Goal: Task Accomplishment & Management: Manage account settings

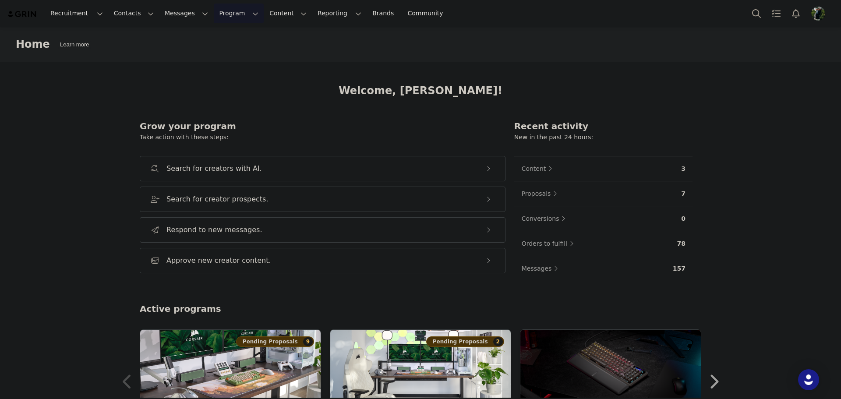
click at [214, 12] on button "Program Program" at bounding box center [239, 14] width 50 height 20
click at [211, 39] on p "Activations" at bounding box center [216, 38] width 34 height 9
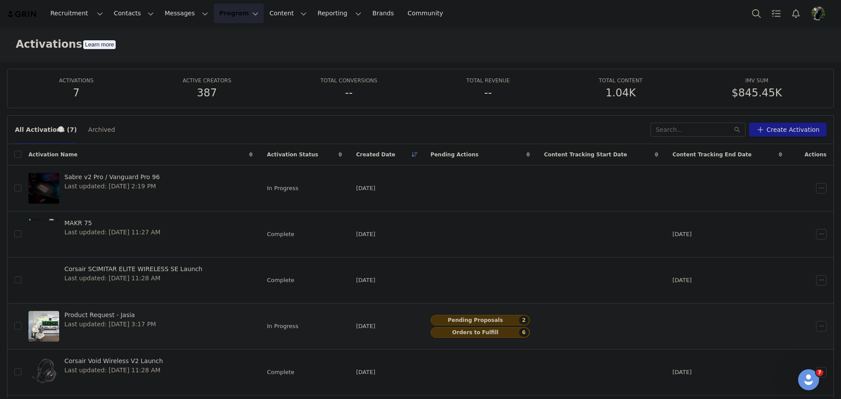
scroll to position [75, 0]
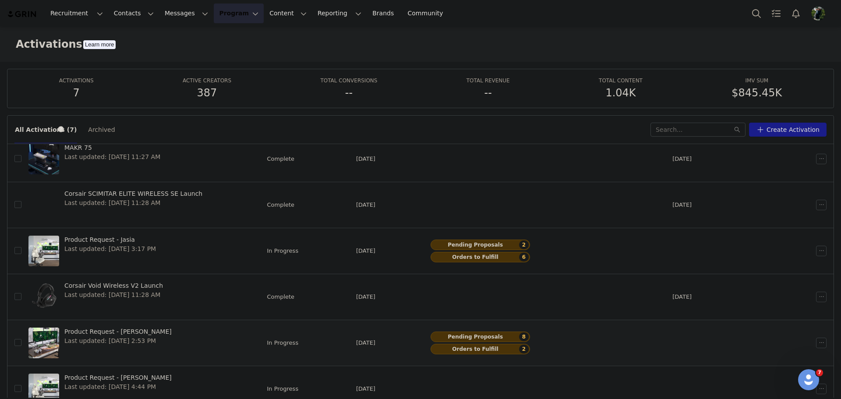
click at [179, 334] on link "Product Request - [PERSON_NAME] Last updated: [DATE] 2:53 PM" at bounding box center [140, 343] width 224 height 35
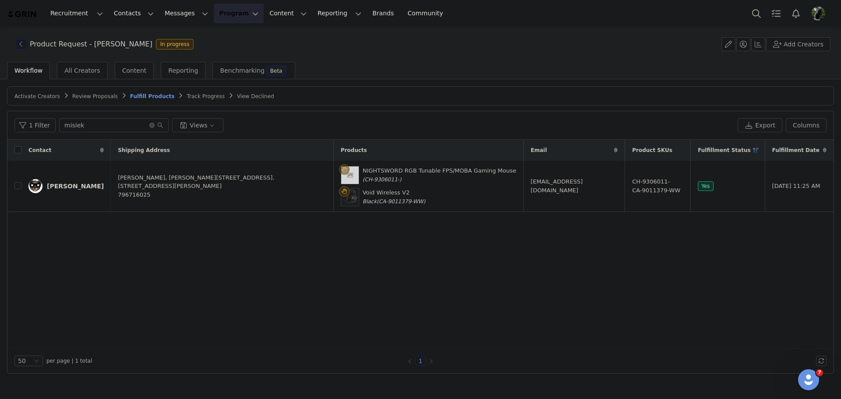
click at [17, 45] on button "button" at bounding box center [21, 44] width 11 height 11
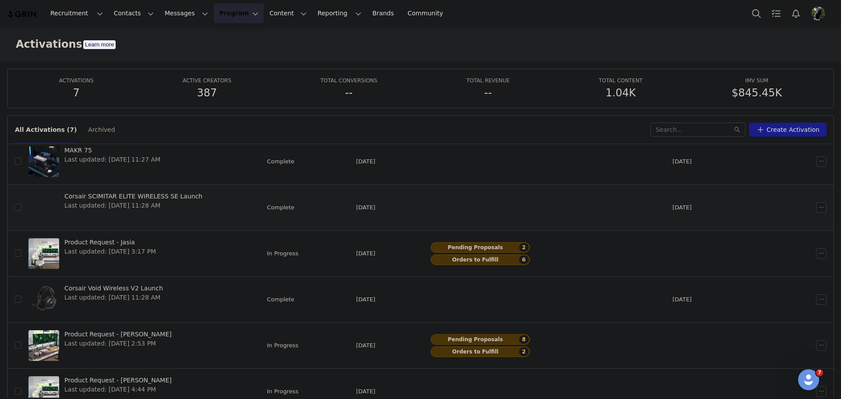
scroll to position [75, 0]
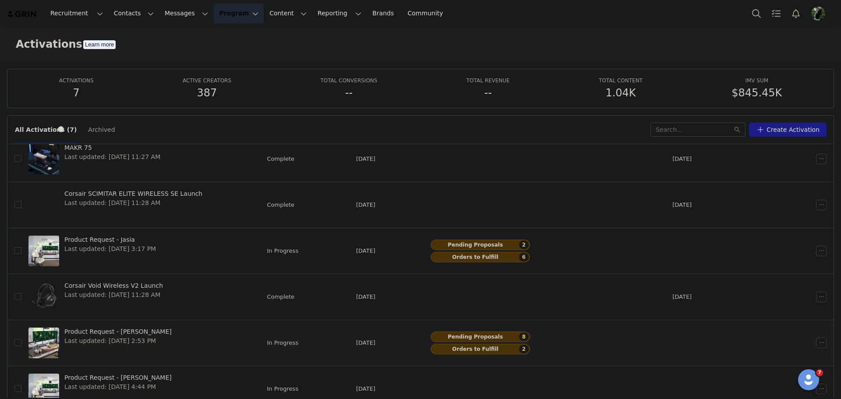
click at [215, 341] on link "Product Request - [PERSON_NAME] Last updated: [DATE] 2:53 PM" at bounding box center [140, 343] width 224 height 35
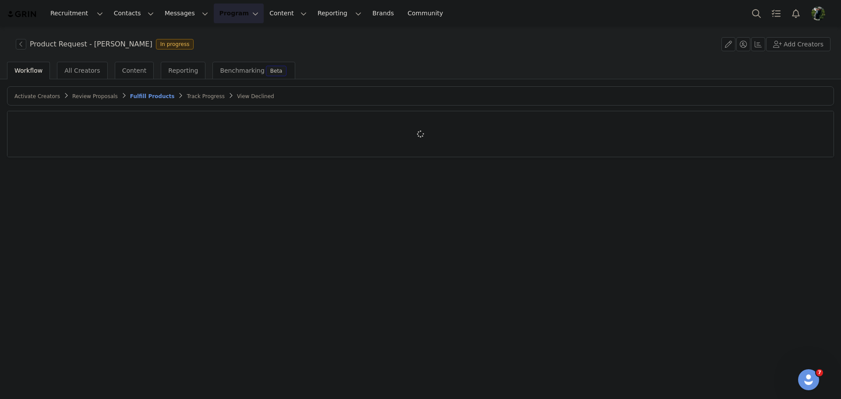
click at [80, 97] on span "Review Proposals" at bounding box center [95, 96] width 46 height 6
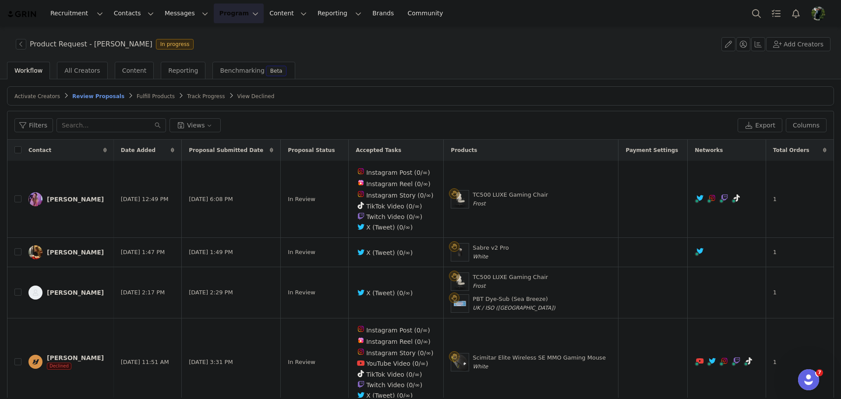
click at [433, 113] on div "Filters Views Export Columns" at bounding box center [420, 125] width 826 height 28
click at [746, 196] on button "button" at bounding box center [751, 199] width 11 height 11
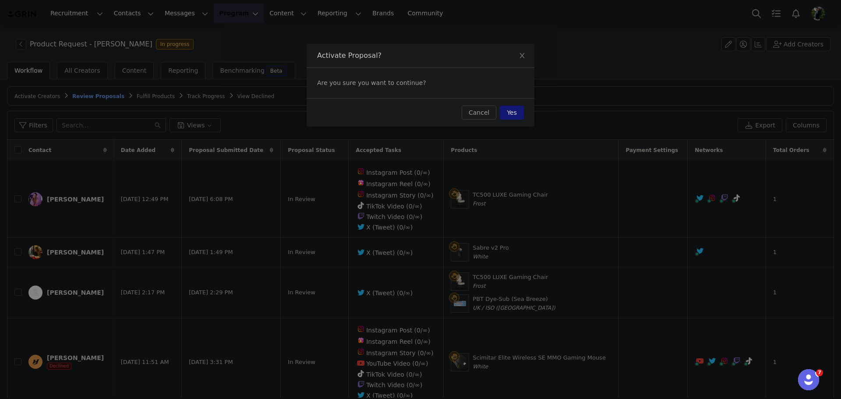
click at [518, 113] on button "Yes" at bounding box center [512, 113] width 24 height 14
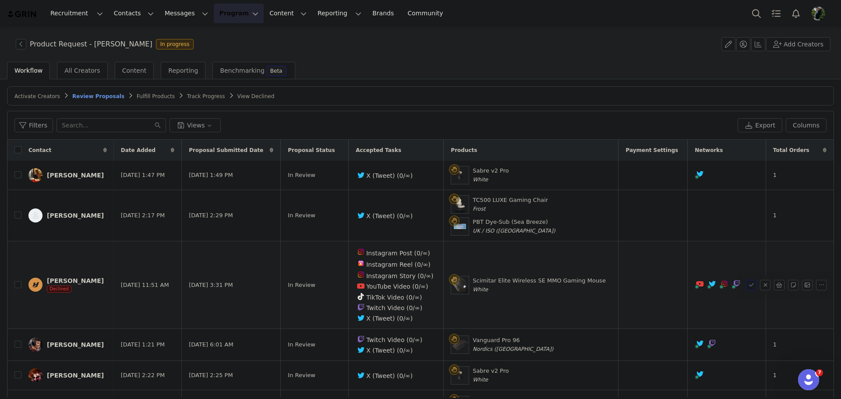
click at [746, 285] on button "button" at bounding box center [751, 285] width 11 height 11
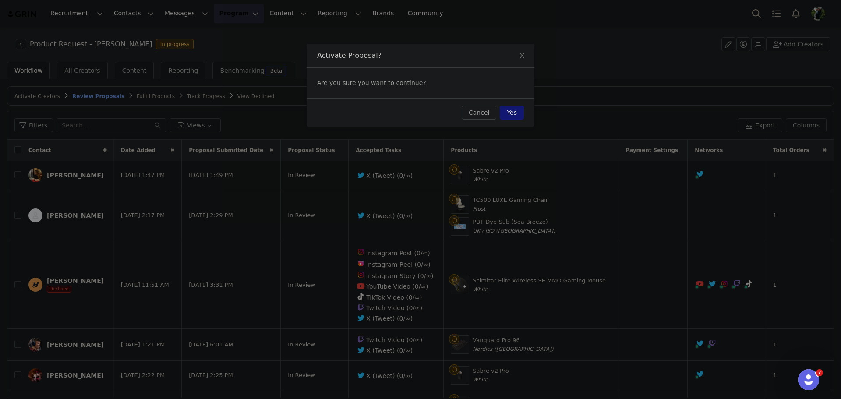
click at [510, 113] on button "Yes" at bounding box center [512, 113] width 24 height 14
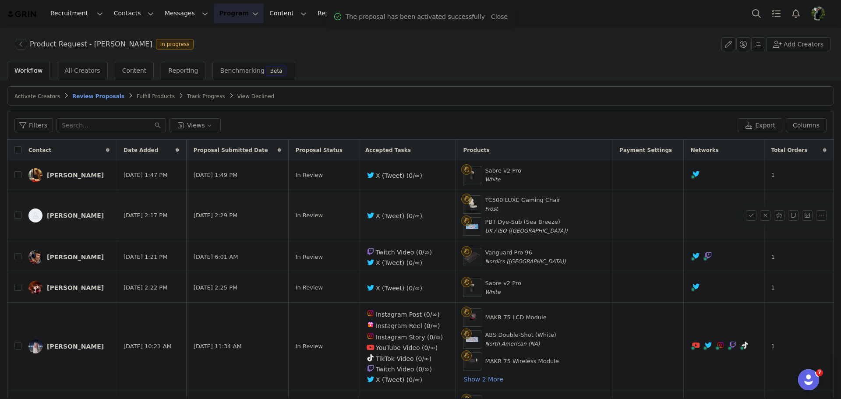
click at [74, 214] on div "[PERSON_NAME]" at bounding box center [75, 215] width 57 height 7
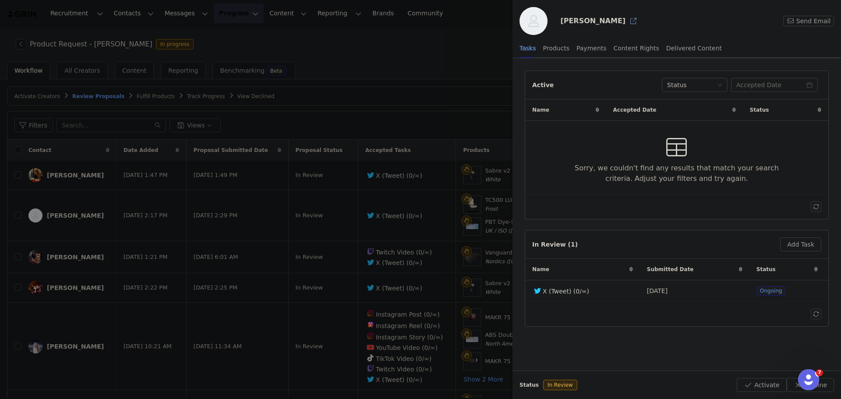
click at [627, 22] on button "button" at bounding box center [634, 21] width 14 height 14
click at [128, 264] on div at bounding box center [420, 199] width 841 height 399
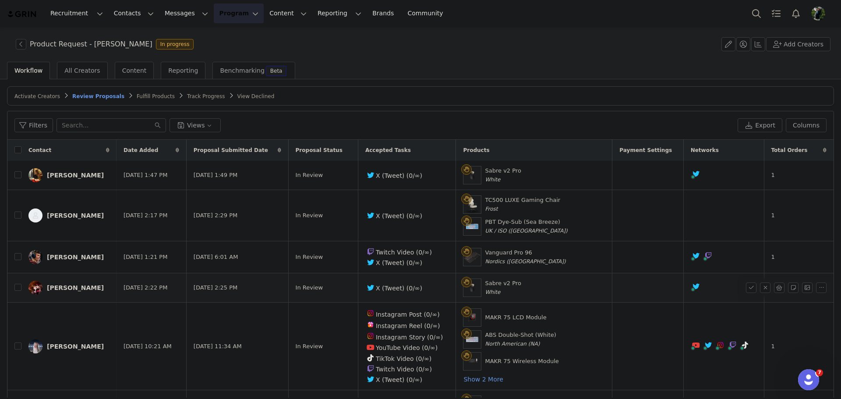
click at [78, 291] on link "[PERSON_NAME]" at bounding box center [68, 288] width 81 height 14
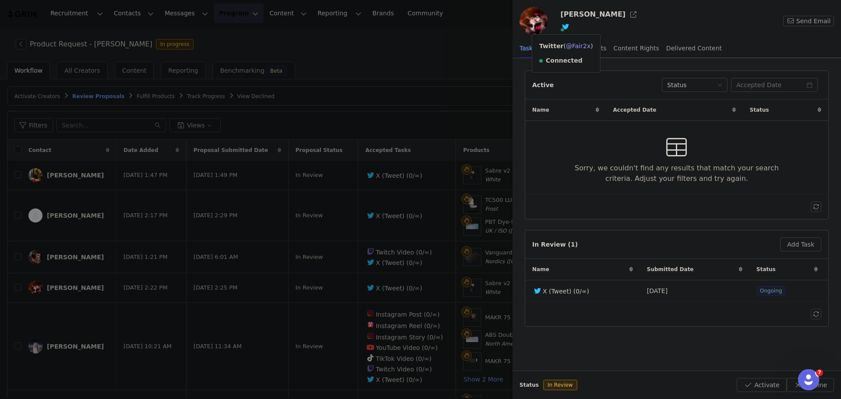
click at [404, 267] on div at bounding box center [420, 199] width 841 height 399
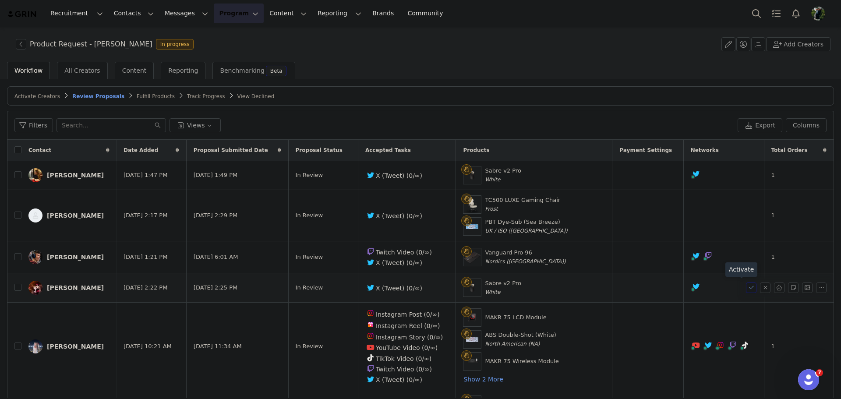
click at [746, 289] on button "button" at bounding box center [751, 288] width 11 height 11
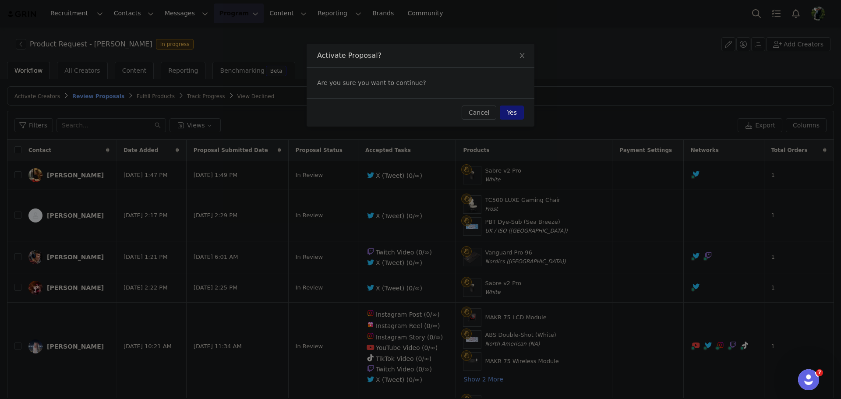
click at [519, 113] on button "Yes" at bounding box center [512, 113] width 24 height 14
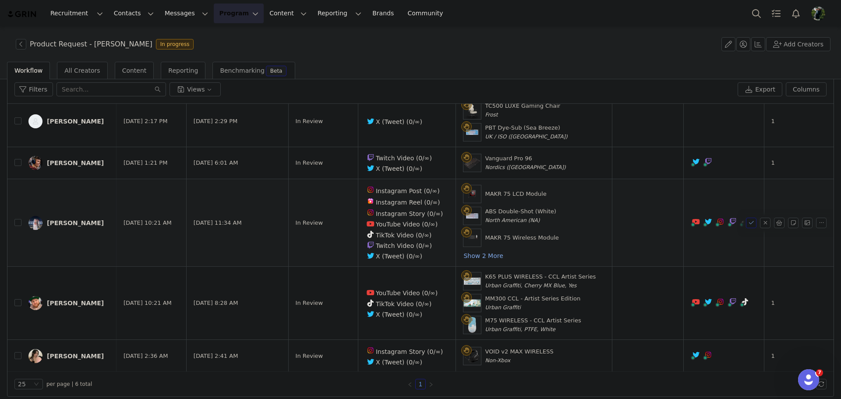
scroll to position [42, 0]
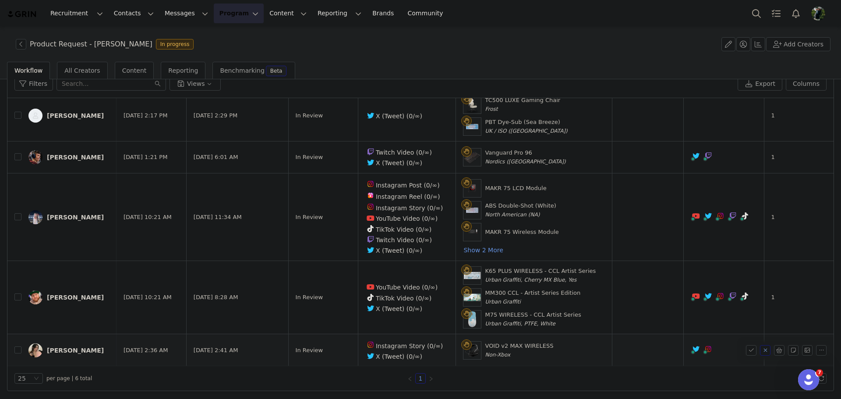
click at [760, 348] on button "button" at bounding box center [765, 350] width 11 height 11
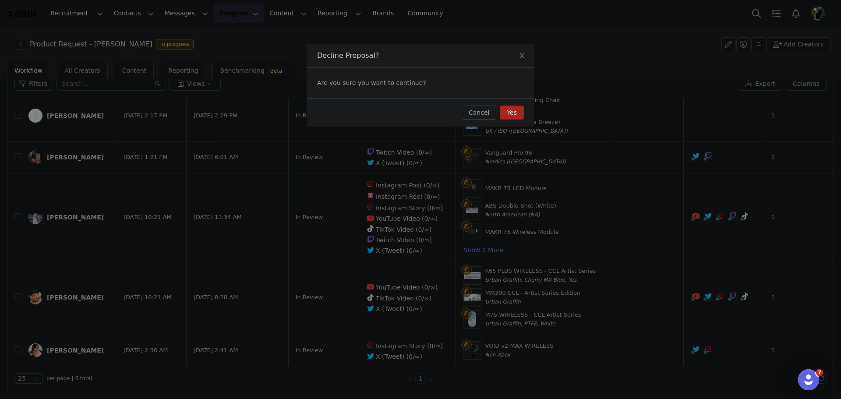
click at [512, 115] on button "Yes" at bounding box center [512, 113] width 24 height 14
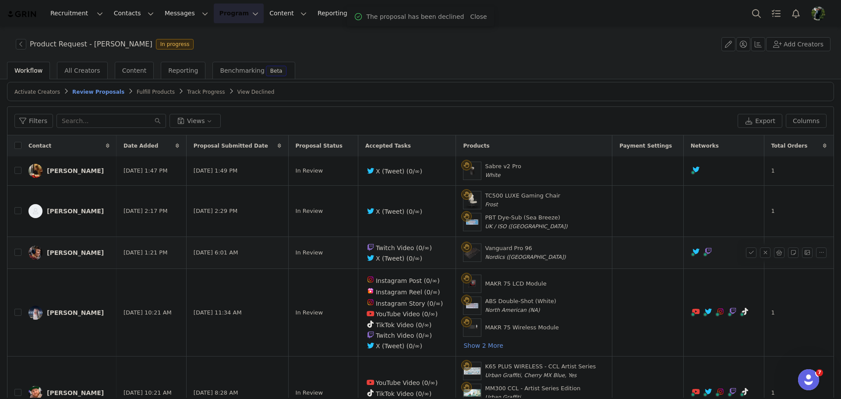
scroll to position [0, 0]
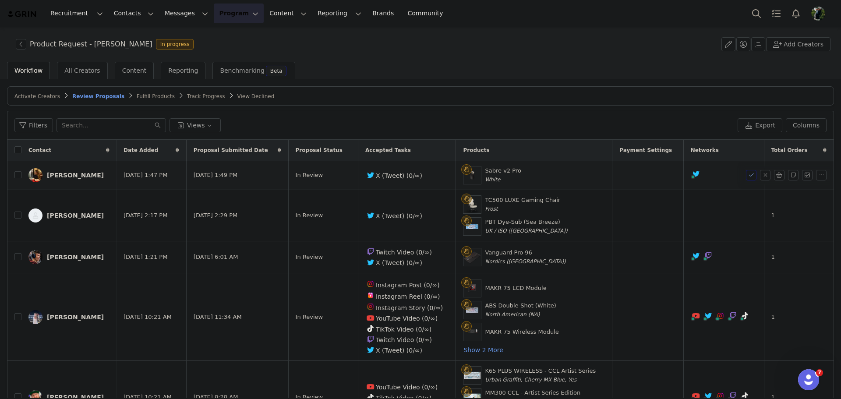
click at [746, 177] on button "button" at bounding box center [751, 175] width 11 height 11
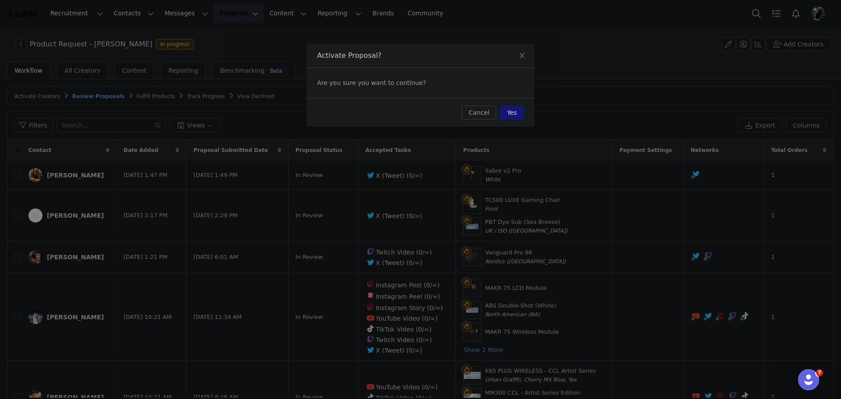
click at [516, 114] on button "Yes" at bounding box center [512, 113] width 24 height 14
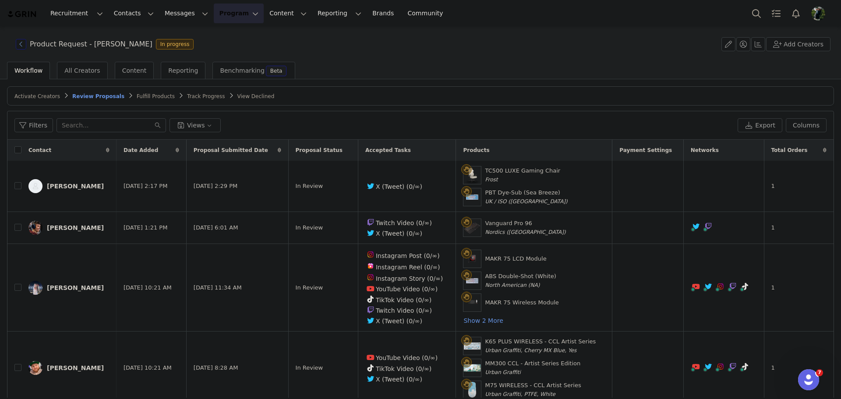
click at [21, 48] on button "button" at bounding box center [21, 44] width 11 height 11
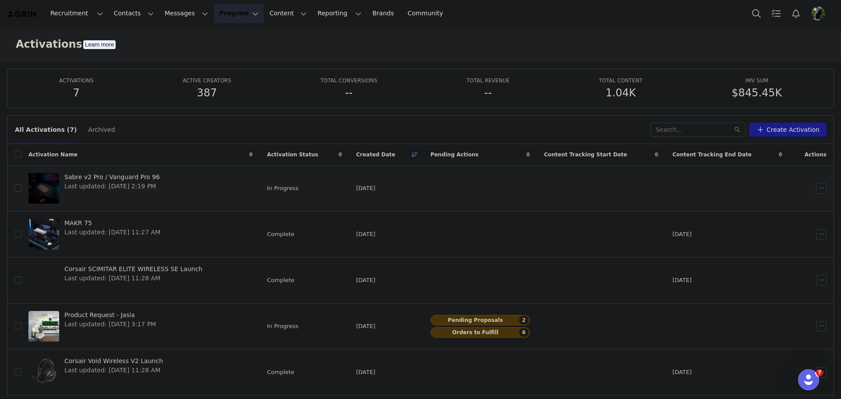
click at [209, 191] on link "Sabre v2 Pro / Vanguard Pro 96 Last updated: [DATE] 2:19 PM" at bounding box center [140, 188] width 224 height 35
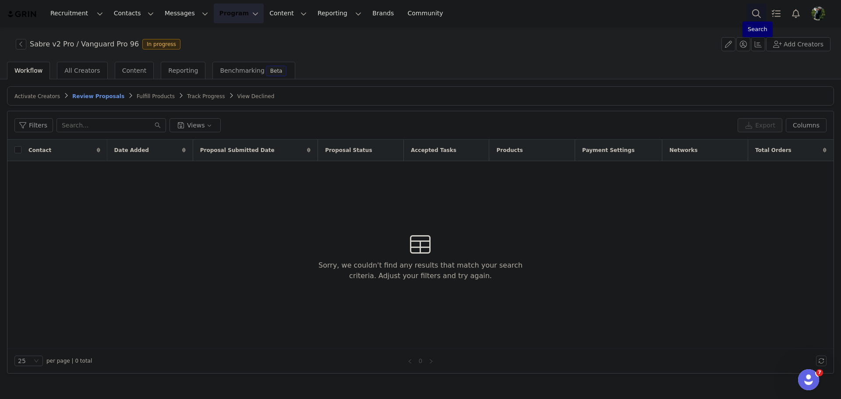
click at [752, 16] on button "Search" at bounding box center [756, 14] width 19 height 20
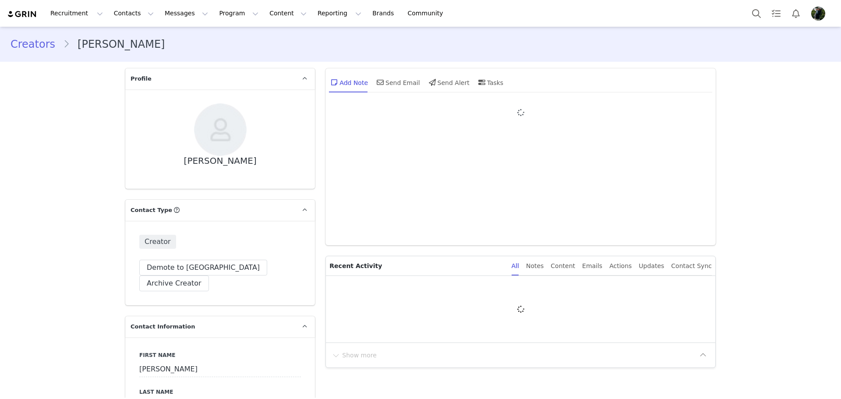
type input "+1 ([GEOGRAPHIC_DATA])"
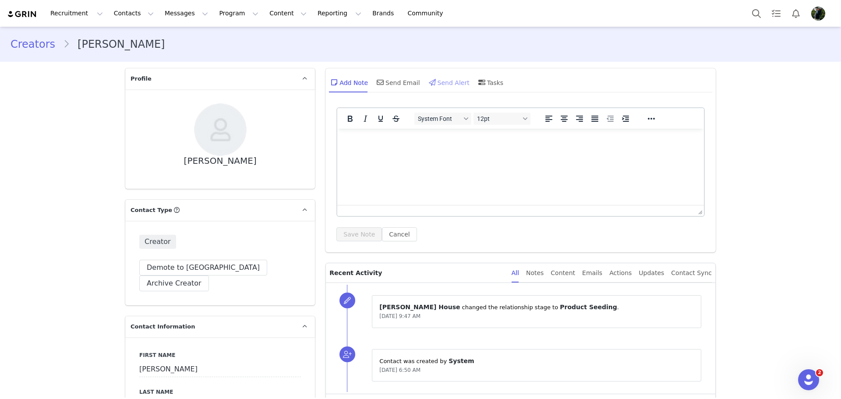
click at [448, 85] on div "Send Alert" at bounding box center [448, 82] width 43 height 21
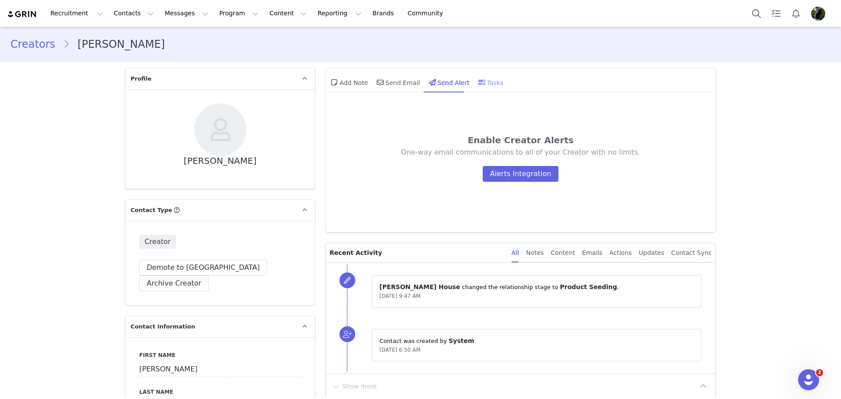
click at [485, 82] on div "Tasks" at bounding box center [490, 82] width 27 height 21
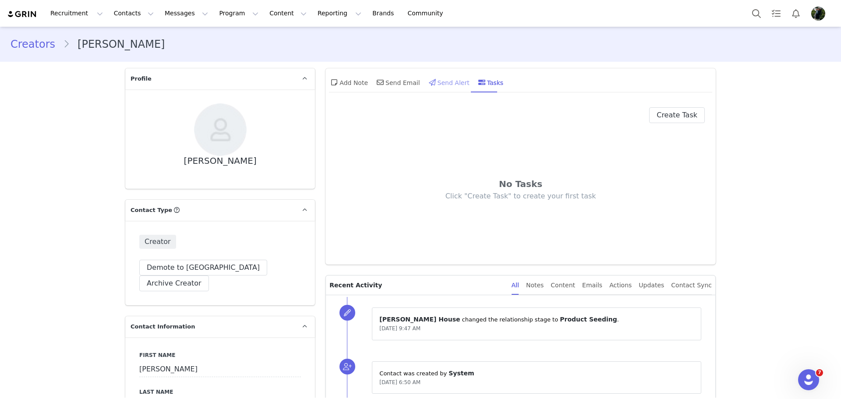
click at [447, 89] on div "Send Alert" at bounding box center [448, 82] width 43 height 21
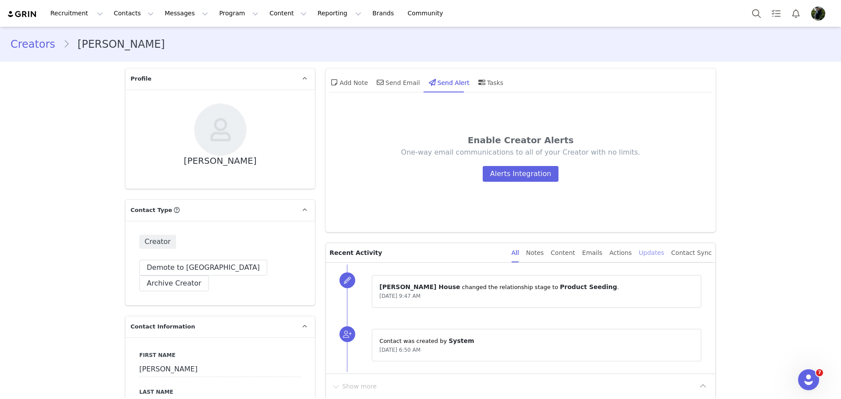
click at [649, 255] on div "Updates" at bounding box center [651, 253] width 25 height 20
click at [629, 256] on div "Actions" at bounding box center [621, 253] width 22 height 20
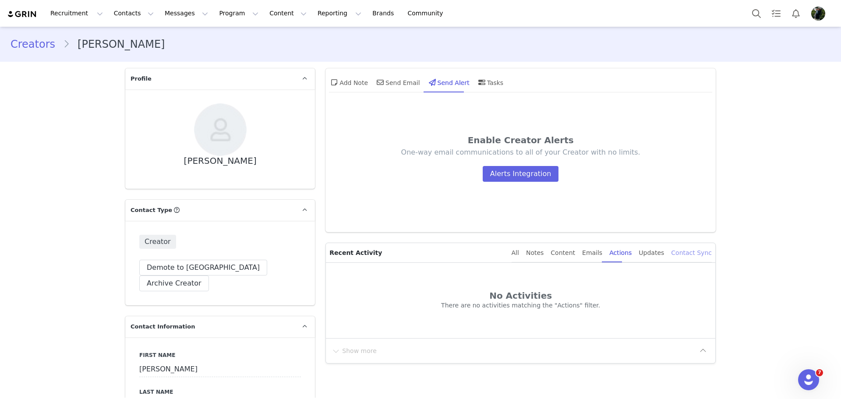
click at [682, 254] on div "Contact Sync" at bounding box center [691, 253] width 41 height 20
click at [594, 249] on div "Emails" at bounding box center [592, 253] width 20 height 20
click at [570, 252] on div "Content" at bounding box center [563, 253] width 25 height 20
click at [543, 253] on div "Notes" at bounding box center [535, 253] width 18 height 20
click at [504, 256] on p "Recent Activity" at bounding box center [417, 252] width 175 height 19
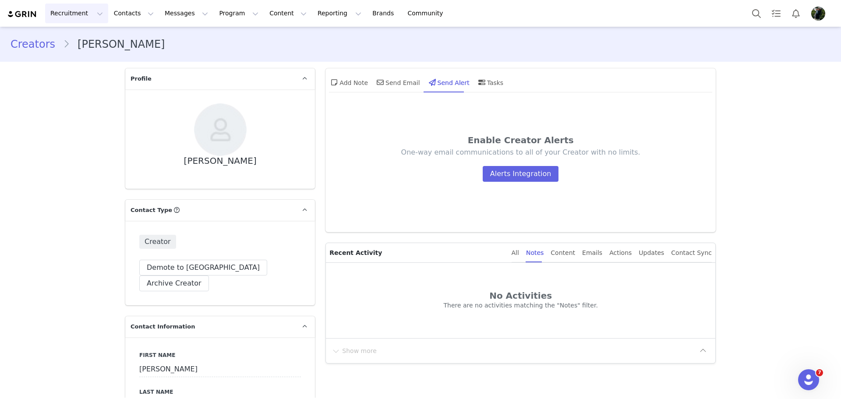
click at [84, 20] on button "Recruitment Recruitment" at bounding box center [76, 14] width 63 height 20
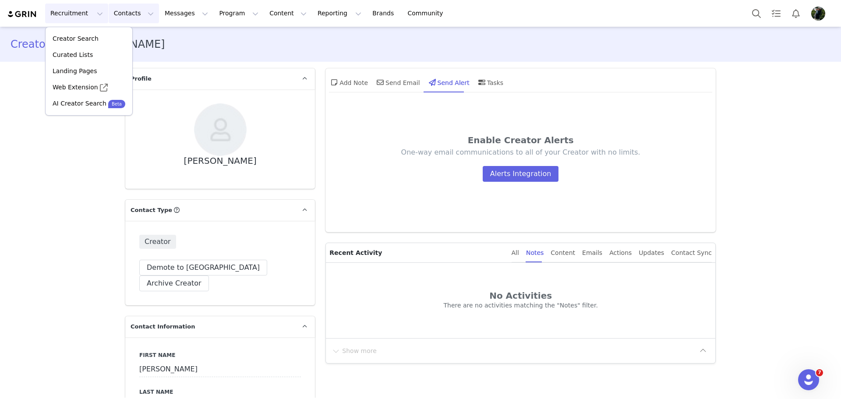
click at [128, 13] on button "Contacts Contacts" at bounding box center [134, 14] width 50 height 20
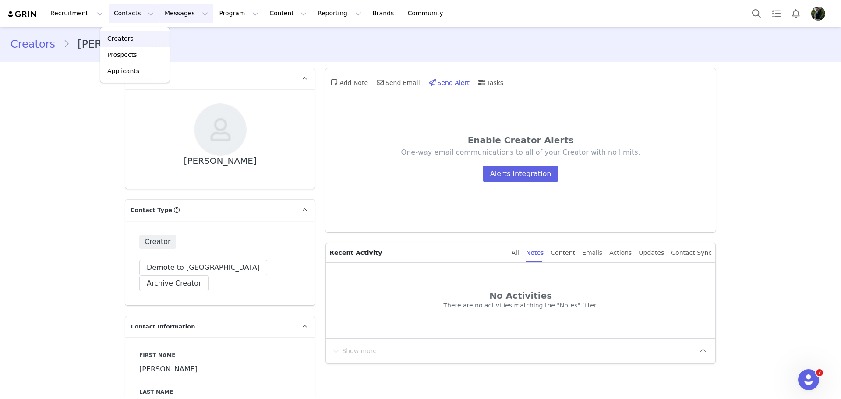
click at [170, 13] on button "Messages Messages" at bounding box center [186, 14] width 54 height 20
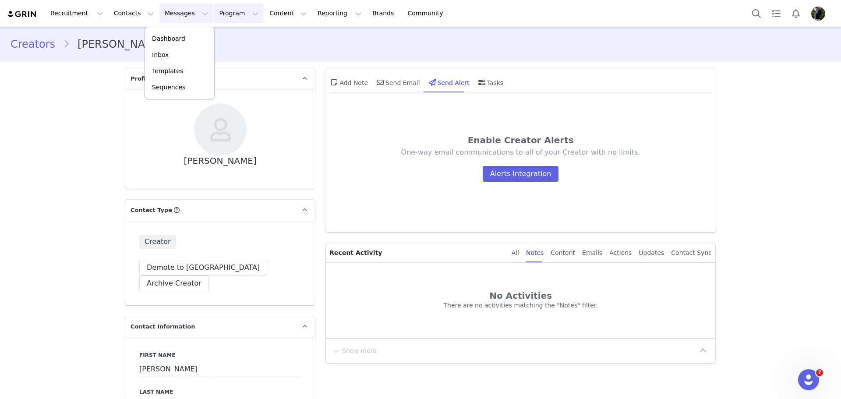
click at [216, 18] on button "Program Program" at bounding box center [239, 14] width 50 height 20
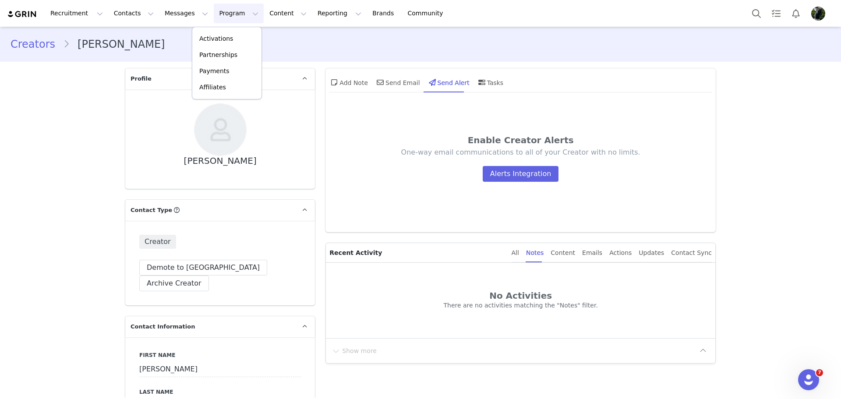
click at [218, 30] on div "Activations Partnerships Payments Affiliates" at bounding box center [227, 63] width 70 height 73
click at [217, 36] on p "Activations" at bounding box center [216, 38] width 34 height 9
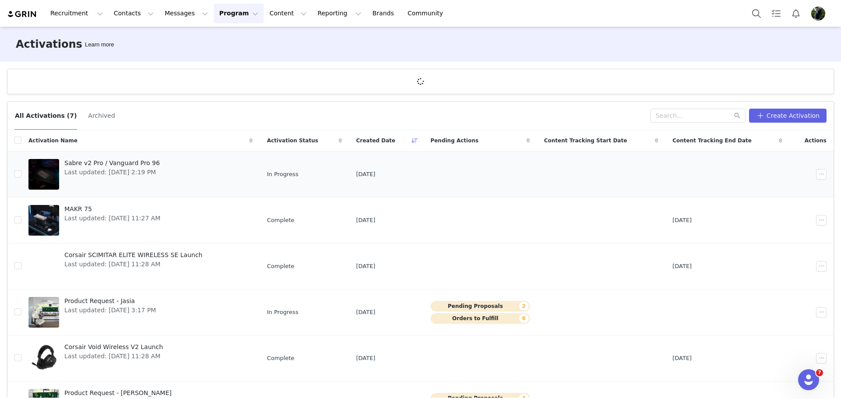
click at [180, 170] on td "Sabre v2 Pro / Vanguard Pro 96 Last updated: [DATE] 2:19 PM" at bounding box center [140, 175] width 238 height 46
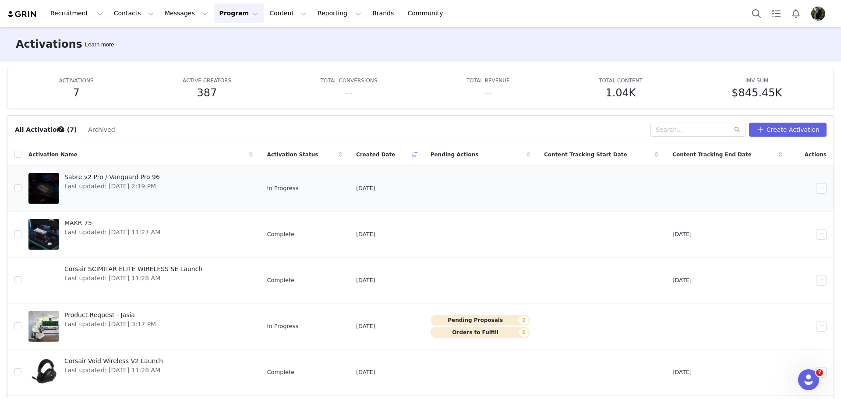
click at [191, 187] on link "Sabre v2 Pro / Vanguard Pro 96 Last updated: [DATE] 2:19 PM" at bounding box center [140, 188] width 224 height 35
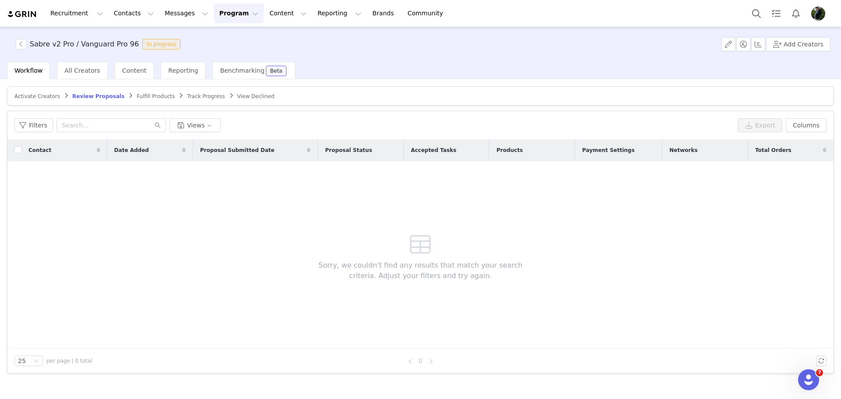
click at [137, 98] on span "Fulfill Products" at bounding box center [156, 96] width 38 height 6
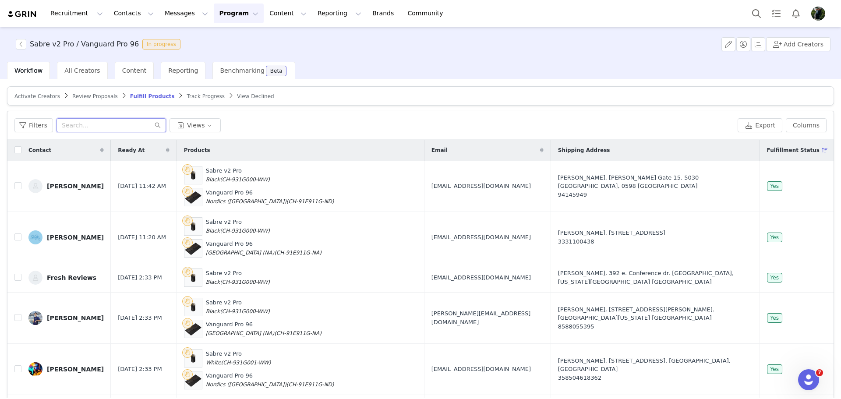
click at [82, 126] on input "text" at bounding box center [112, 125] width 110 height 14
type input "lebrun"
